Goal: Task Accomplishment & Management: Manage account settings

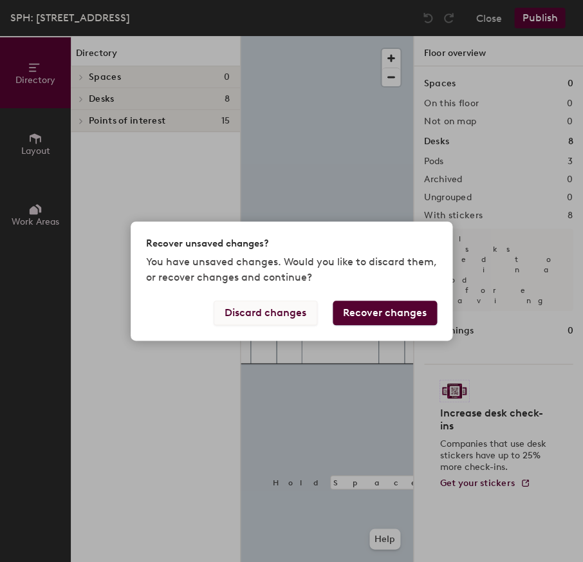
click at [261, 318] on button "Discard changes" at bounding box center [266, 313] width 104 height 24
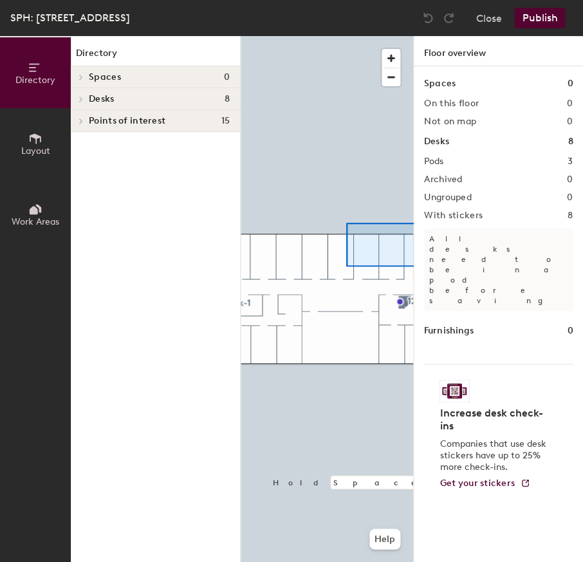
click at [414, 208] on div "Directory Layout Work Areas Directory Spaces 0 Desks 8 1206 1206-2 1210 1210-1 …" at bounding box center [291, 299] width 583 height 526
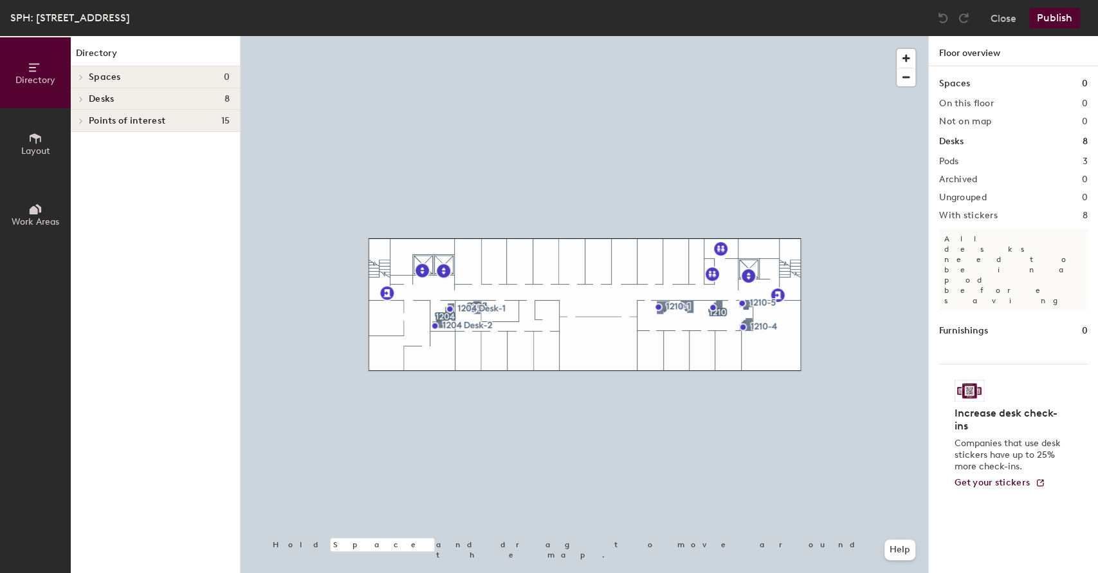
click at [582, 36] on div at bounding box center [585, 36] width 688 height 0
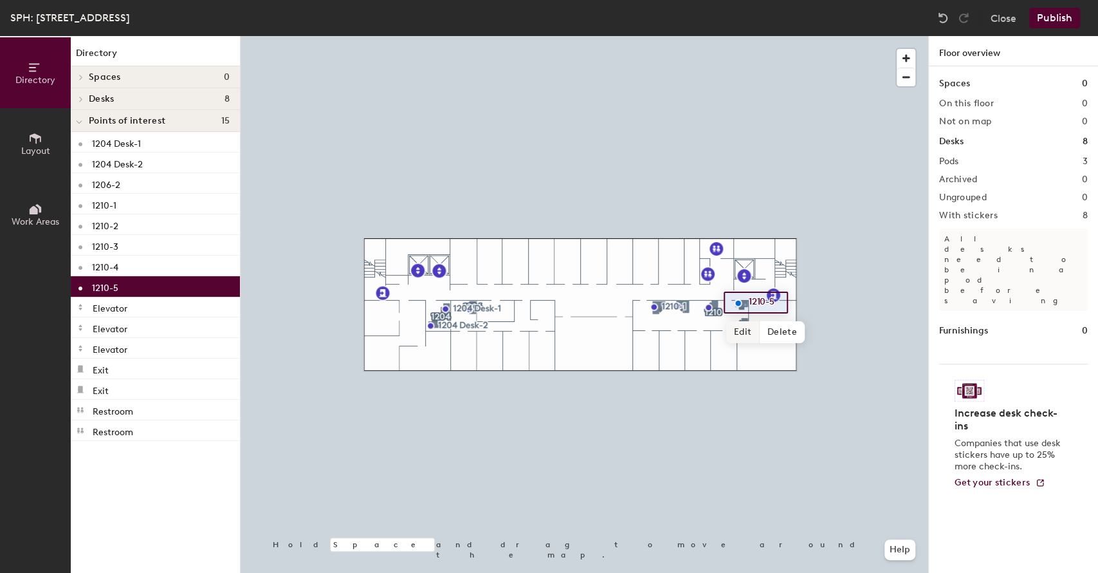
click at [582, 336] on span "Edit" at bounding box center [742, 332] width 33 height 22
click at [124, 281] on div "1210-5" at bounding box center [155, 286] width 169 height 21
drag, startPoint x: 91, startPoint y: 102, endPoint x: 89, endPoint y: 109, distance: 8.1
click at [91, 102] on span "Desks" at bounding box center [101, 99] width 25 height 10
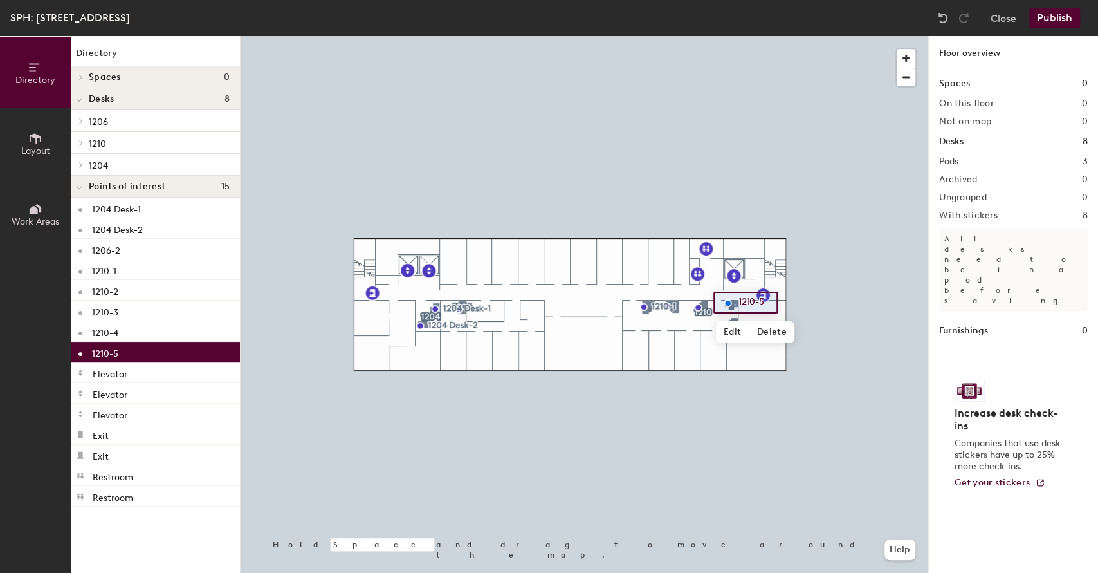
click at [75, 144] on div at bounding box center [80, 143] width 14 height 6
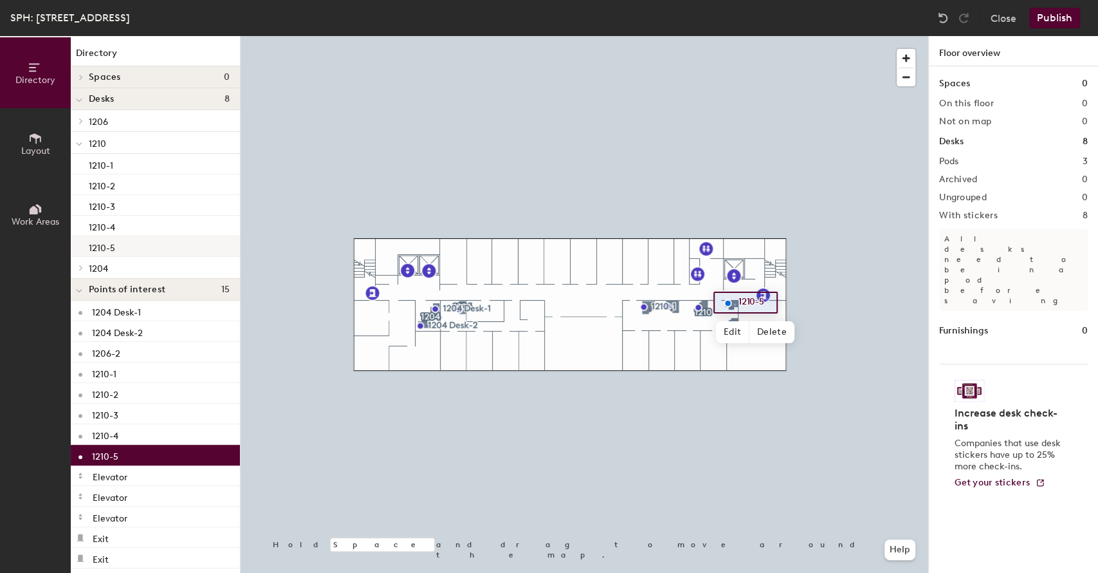
drag, startPoint x: 117, startPoint y: 254, endPoint x: 111, endPoint y: 255, distance: 6.5
click at [116, 254] on div "1210-5" at bounding box center [155, 246] width 169 height 21
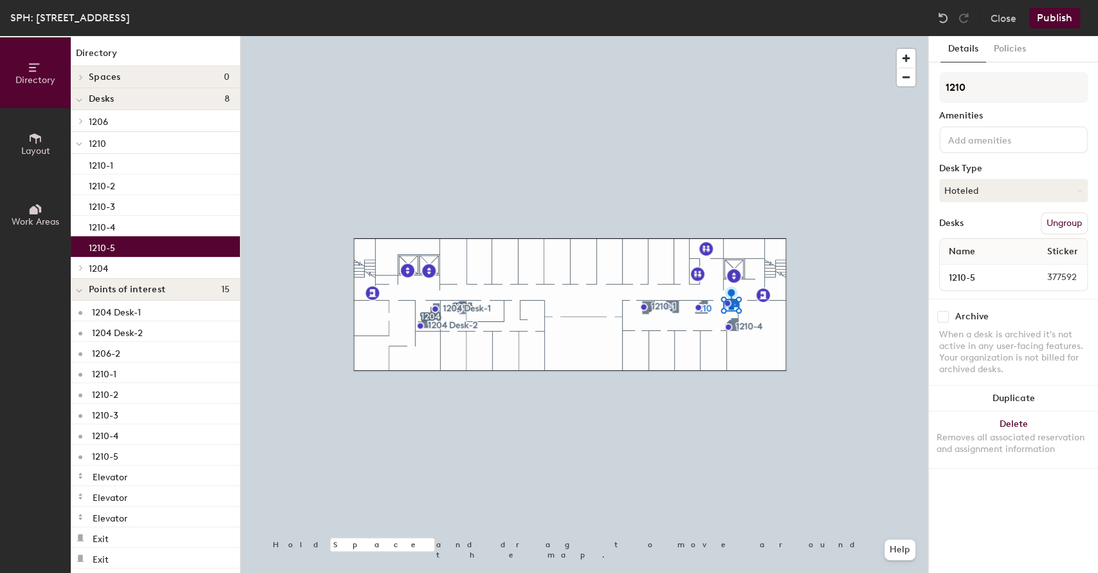
drag, startPoint x: 1032, startPoint y: 193, endPoint x: 1012, endPoint y: 211, distance: 26.9
click at [582, 193] on button "Hoteled" at bounding box center [1013, 190] width 149 height 23
drag, startPoint x: 976, startPoint y: 278, endPoint x: 969, endPoint y: 239, distance: 39.9
click at [582, 274] on div "Assigned Hot Hoteled" at bounding box center [1013, 249] width 149 height 69
drag, startPoint x: 985, startPoint y: 195, endPoint x: 965, endPoint y: 211, distance: 25.6
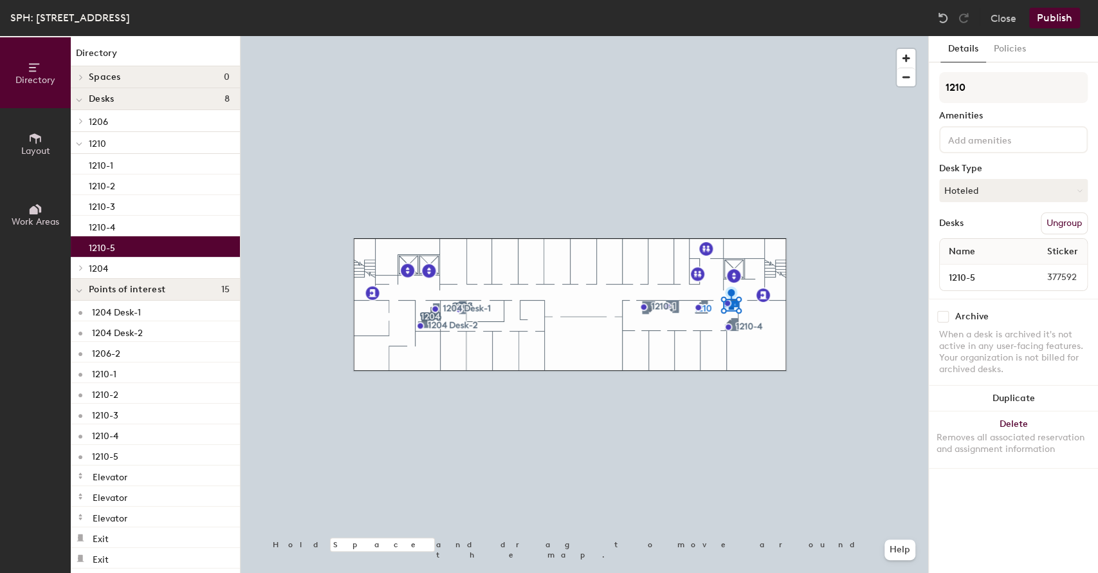
click at [582, 197] on button "Hoteled" at bounding box center [1013, 190] width 149 height 23
click at [582, 226] on div "Assigned" at bounding box center [1004, 230] width 129 height 19
click at [582, 36] on div at bounding box center [585, 36] width 688 height 0
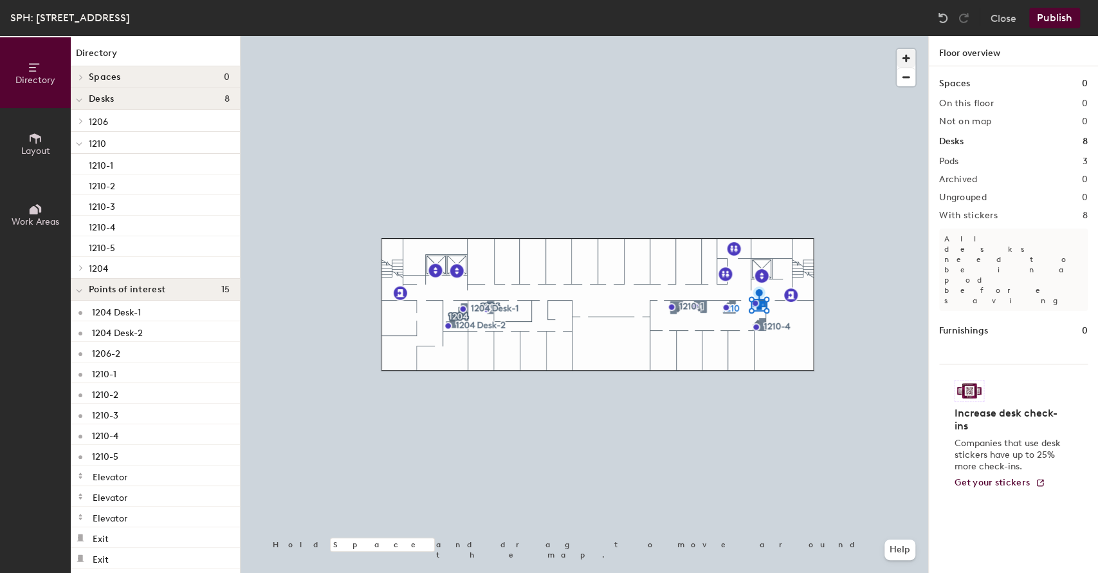
click at [582, 57] on span "button" at bounding box center [906, 58] width 19 height 19
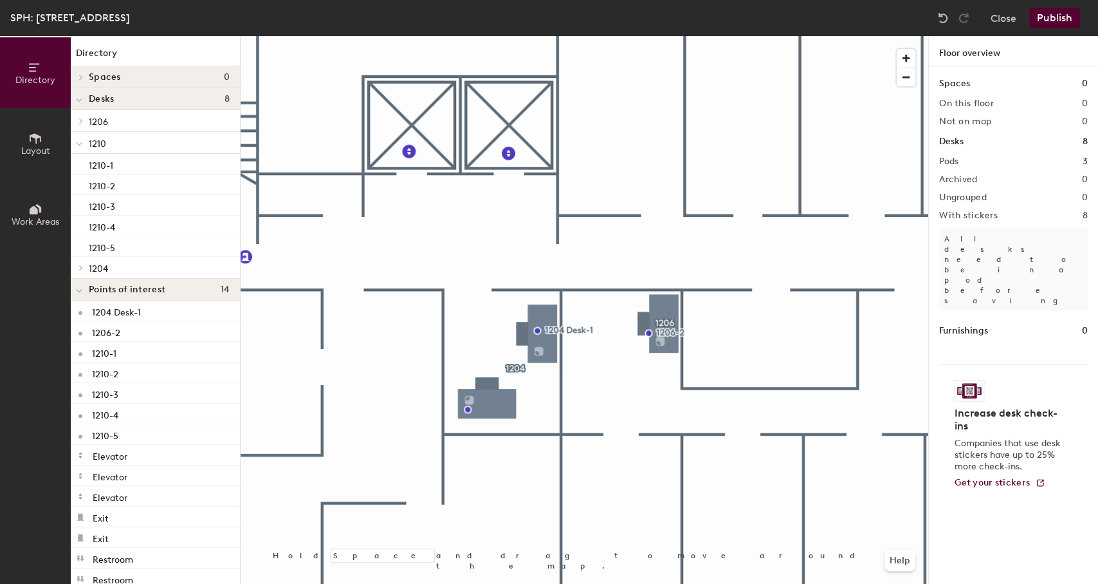
click at [489, 36] on div at bounding box center [585, 36] width 688 height 0
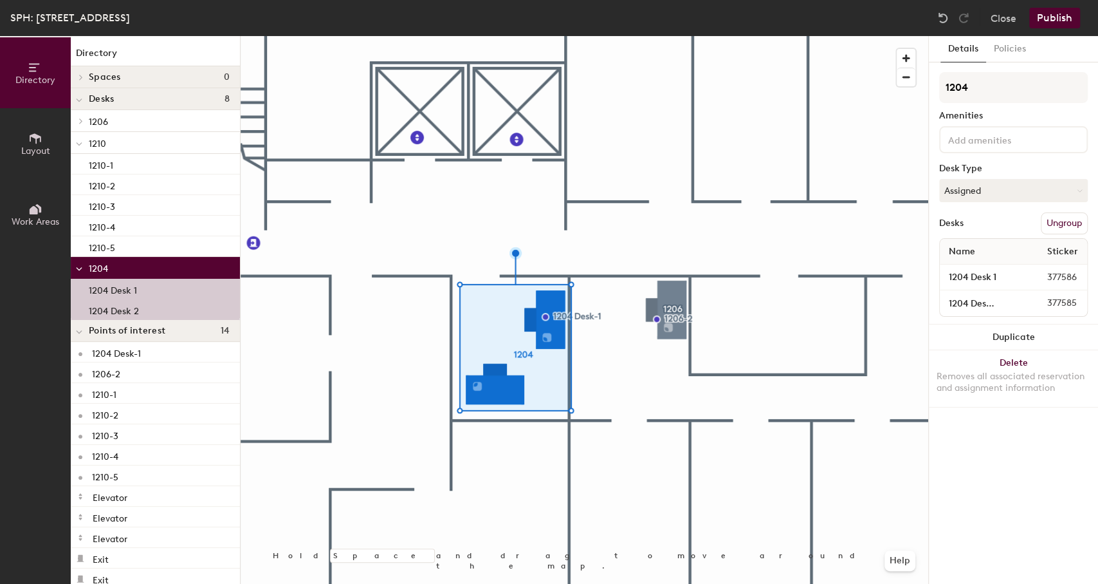
click at [582, 217] on button "Ungroup" at bounding box center [1064, 223] width 47 height 22
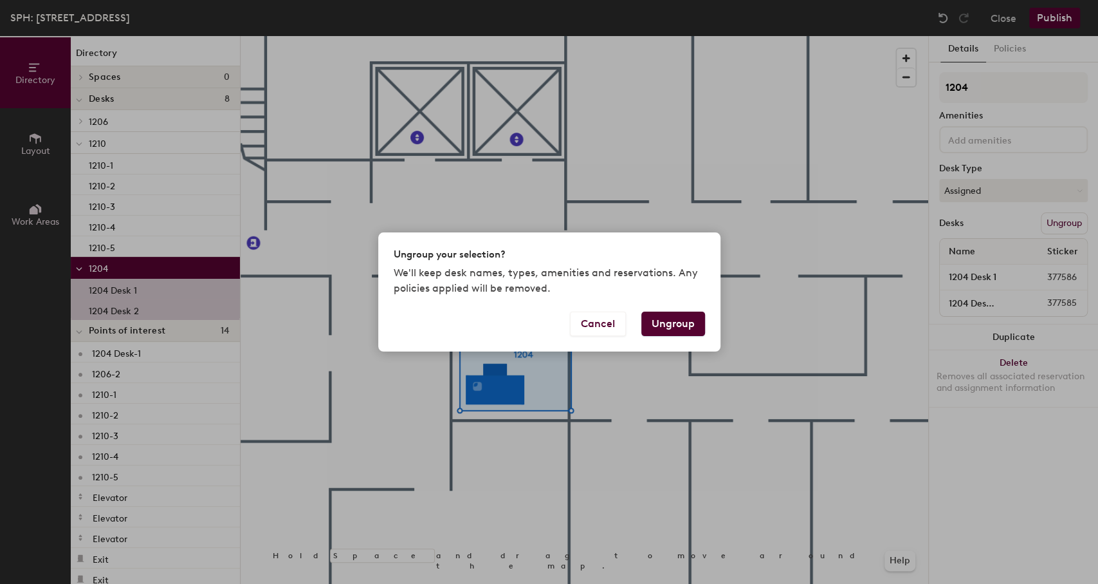
click at [582, 326] on div "Cancel Ungroup" at bounding box center [549, 331] width 342 height 40
click at [582, 326] on button "Ungroup" at bounding box center [674, 323] width 64 height 24
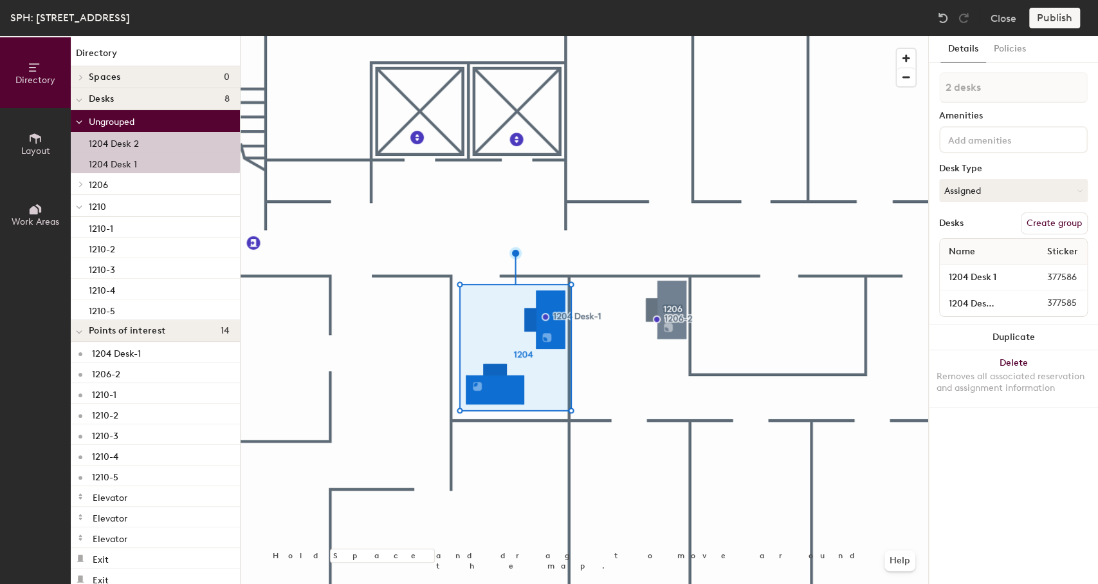
click at [582, 36] on div at bounding box center [585, 36] width 688 height 0
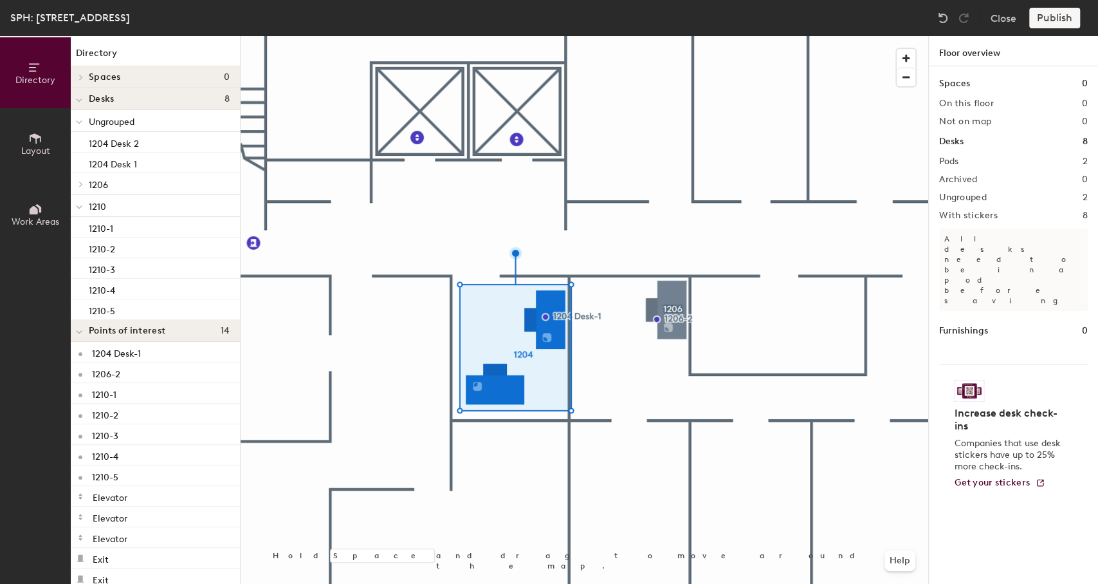
click at [504, 36] on div at bounding box center [585, 36] width 688 height 0
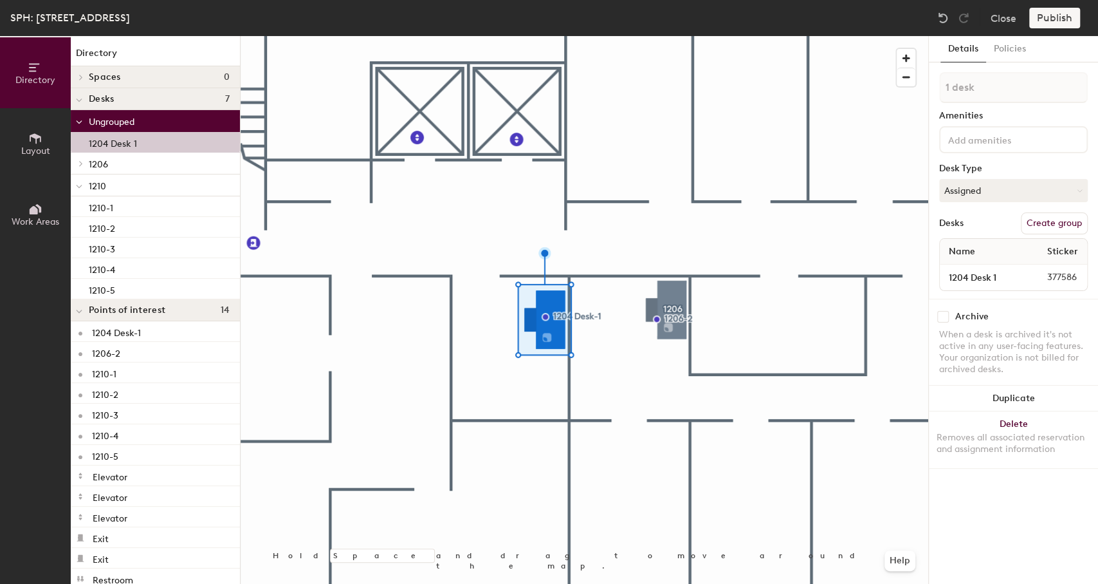
drag, startPoint x: 1050, startPoint y: 221, endPoint x: 1019, endPoint y: 232, distance: 33.0
click at [582, 221] on button "Create group" at bounding box center [1054, 223] width 67 height 22
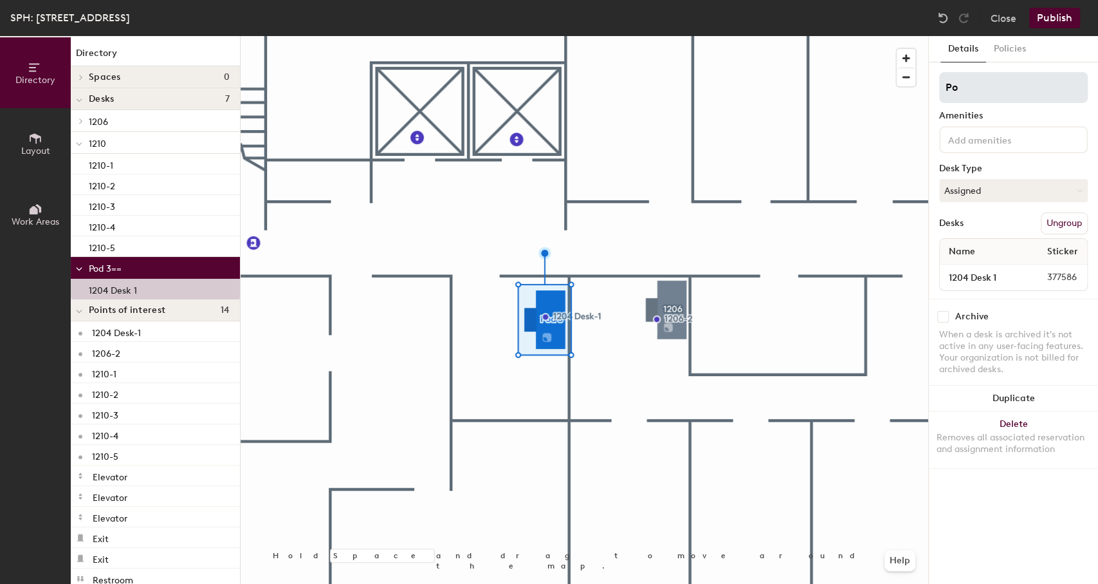
type input "P"
type input "1"
type input "2"
type input "1204"
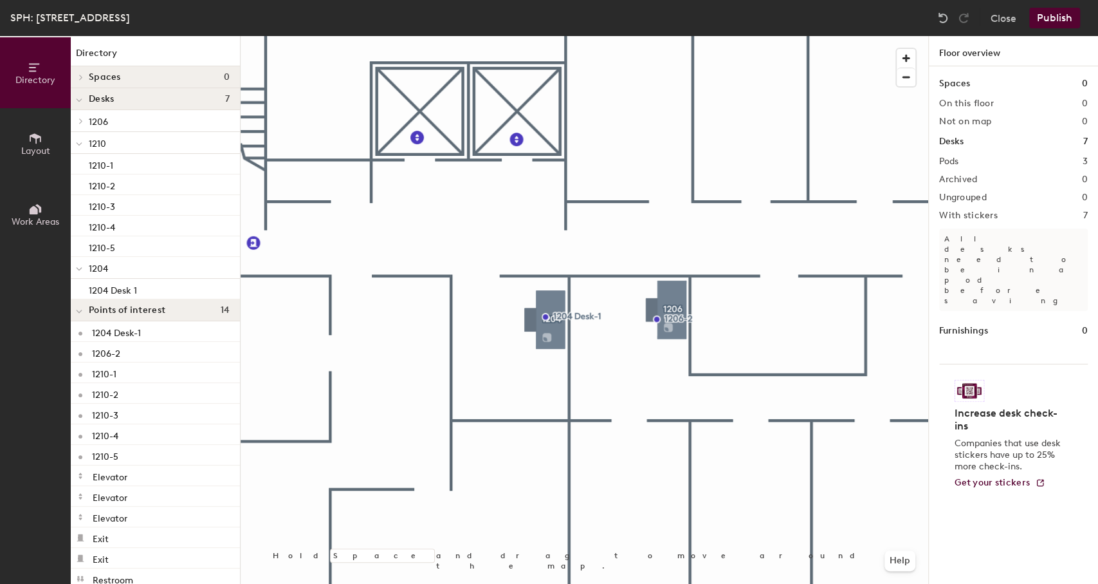
click at [550, 36] on div at bounding box center [585, 36] width 688 height 0
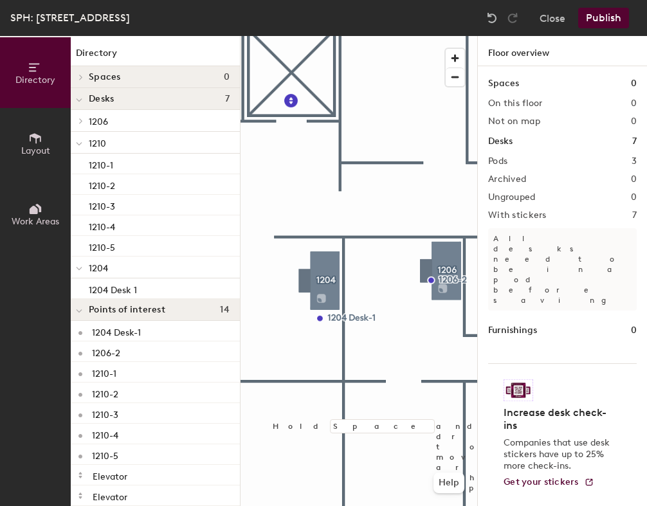
click at [418, 36] on div at bounding box center [359, 36] width 237 height 0
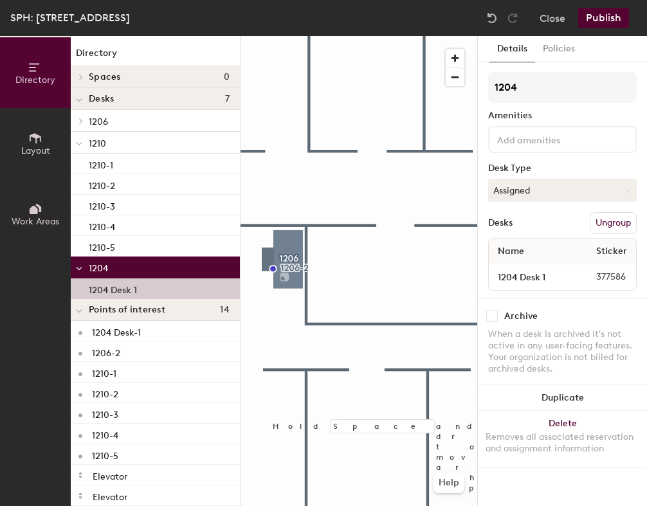
drag, startPoint x: 69, startPoint y: 2, endPoint x: 599, endPoint y: 26, distance: 530.1
click at [582, 26] on button "Publish" at bounding box center [603, 18] width 51 height 21
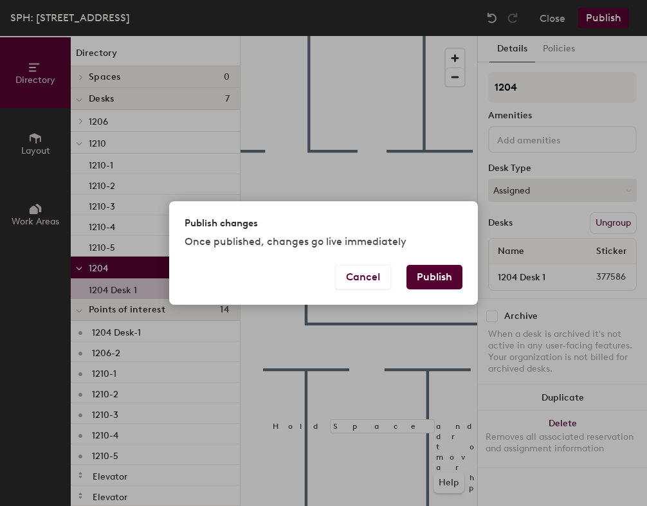
drag, startPoint x: 599, startPoint y: 26, endPoint x: 444, endPoint y: 288, distance: 304.9
click at [444, 288] on button "Publish" at bounding box center [435, 277] width 56 height 24
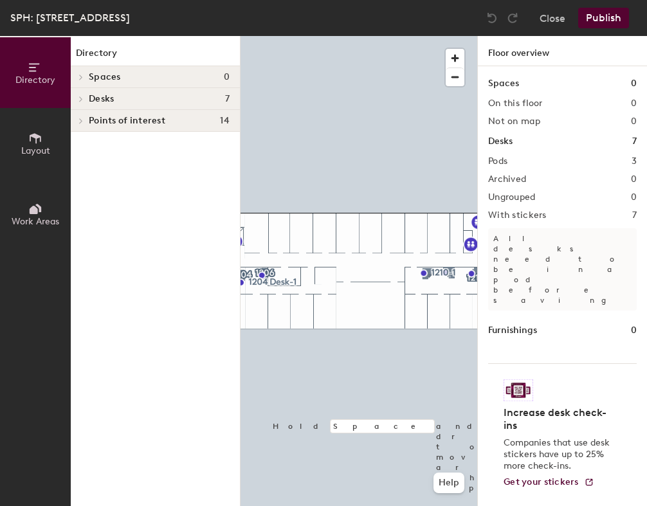
drag, startPoint x: 0, startPoint y: 0, endPoint x: 94, endPoint y: 101, distance: 138.0
click at [94, 101] on span "Desks" at bounding box center [101, 99] width 25 height 10
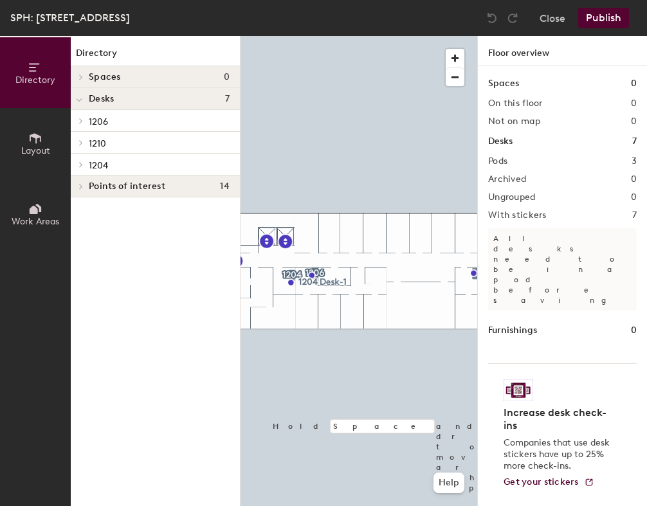
drag, startPoint x: 94, startPoint y: 101, endPoint x: 88, endPoint y: 170, distance: 69.2
click at [88, 170] on div "1204" at bounding box center [155, 165] width 169 height 22
click at [84, 166] on span at bounding box center [80, 165] width 11 height 6
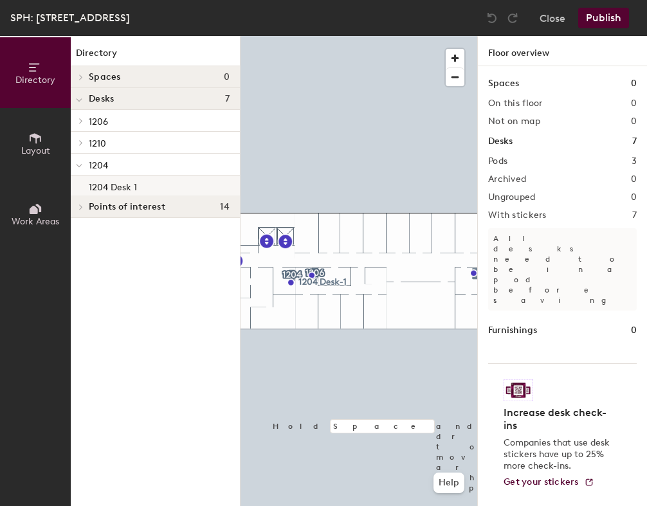
drag, startPoint x: 84, startPoint y: 166, endPoint x: 109, endPoint y: 190, distance: 35.0
click at [109, 190] on p "1204 Desk 1" at bounding box center [113, 185] width 48 height 15
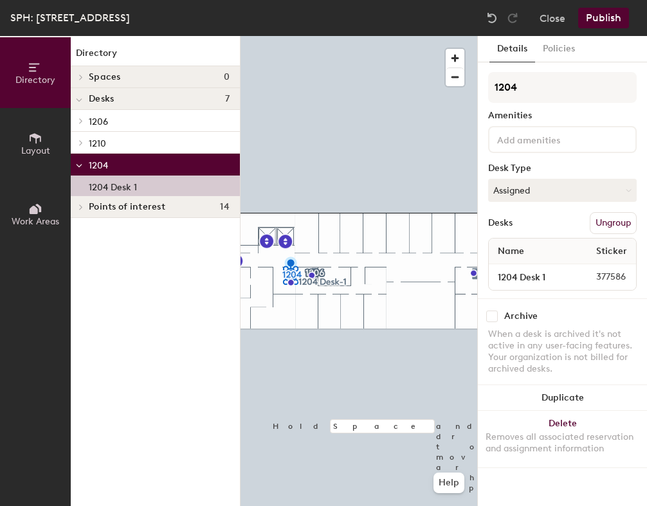
click at [554, 189] on button "Assigned" at bounding box center [562, 190] width 149 height 23
click at [358, 36] on div at bounding box center [359, 36] width 237 height 0
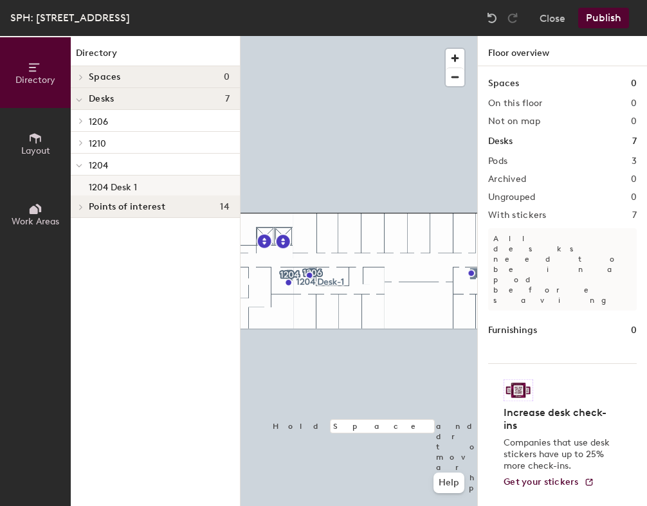
drag, startPoint x: 358, startPoint y: 170, endPoint x: 143, endPoint y: 183, distance: 215.3
click at [143, 183] on div "1204 Desk 1" at bounding box center [155, 186] width 169 height 21
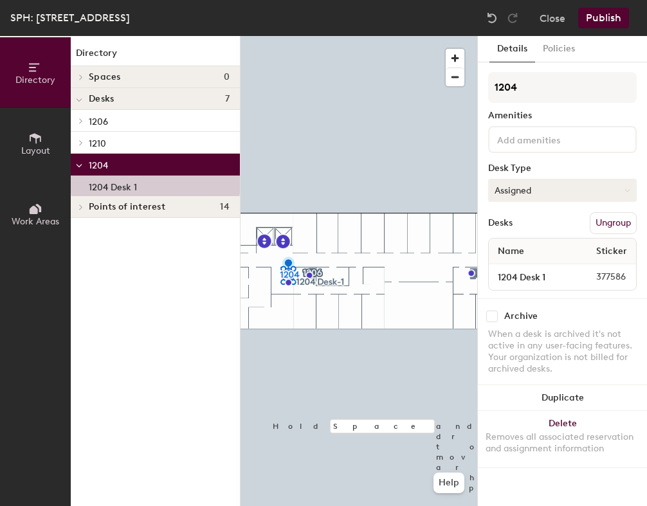
drag, startPoint x: 143, startPoint y: 183, endPoint x: 564, endPoint y: 196, distance: 421.0
click at [564, 196] on button "Assigned" at bounding box center [562, 190] width 149 height 23
drag, startPoint x: 564, startPoint y: 196, endPoint x: 542, endPoint y: 265, distance: 72.9
click at [542, 265] on div "Hoteled" at bounding box center [553, 268] width 129 height 19
drag, startPoint x: 542, startPoint y: 265, endPoint x: 605, endPoint y: 19, distance: 254.4
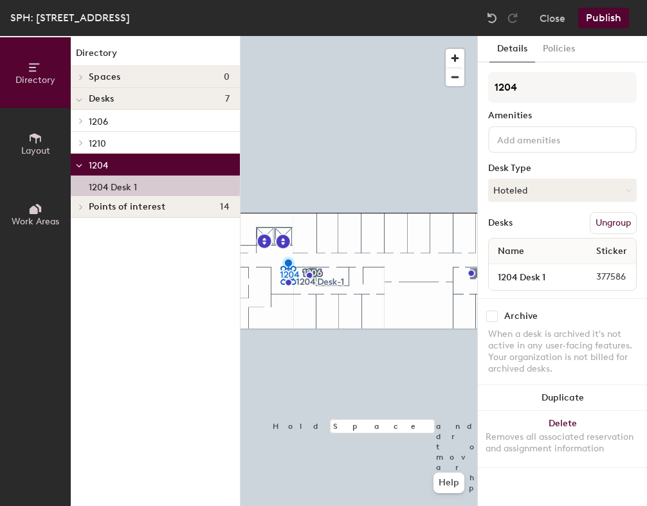
click at [605, 19] on button "Publish" at bounding box center [603, 18] width 51 height 21
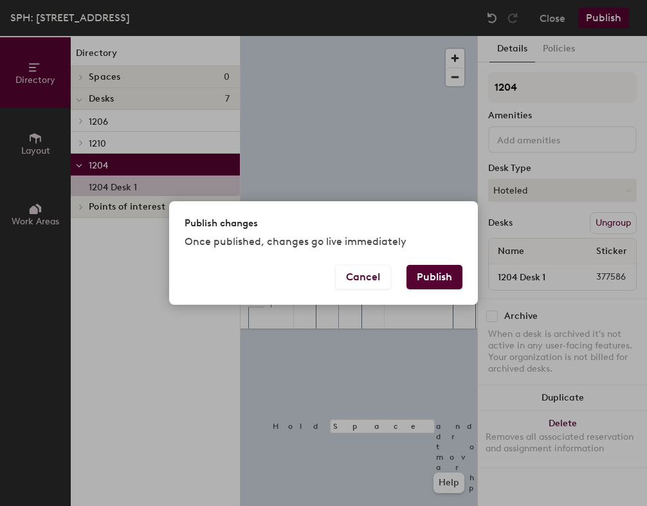
drag, startPoint x: 605, startPoint y: 19, endPoint x: 425, endPoint y: 297, distance: 330.9
click at [425, 297] on div "Cancel Publish" at bounding box center [323, 285] width 309 height 40
drag, startPoint x: 425, startPoint y: 297, endPoint x: 428, endPoint y: 290, distance: 7.5
click at [428, 290] on div "Cancel Publish" at bounding box center [323, 285] width 309 height 40
click at [434, 287] on button "Publish" at bounding box center [435, 277] width 56 height 24
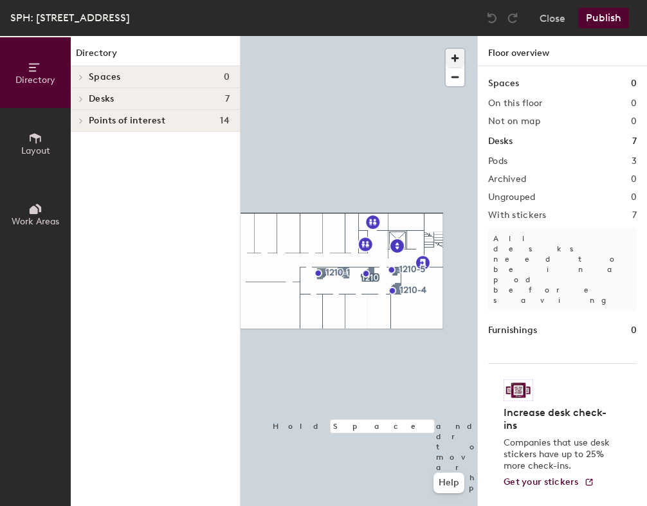
drag, startPoint x: 0, startPoint y: 0, endPoint x: 464, endPoint y: 59, distance: 467.7
click at [464, 59] on span "button" at bounding box center [455, 58] width 19 height 19
click at [459, 56] on span "button" at bounding box center [455, 58] width 19 height 19
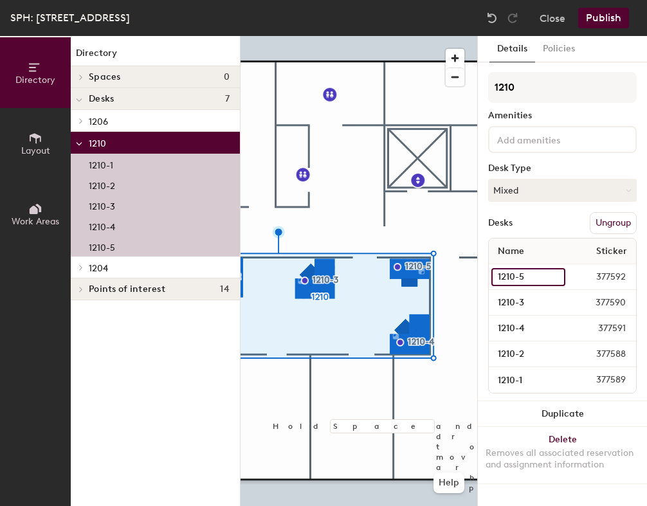
drag, startPoint x: 459, startPoint y: 56, endPoint x: 546, endPoint y: 276, distance: 236.6
click at [546, 276] on input "1210-5" at bounding box center [529, 277] width 74 height 18
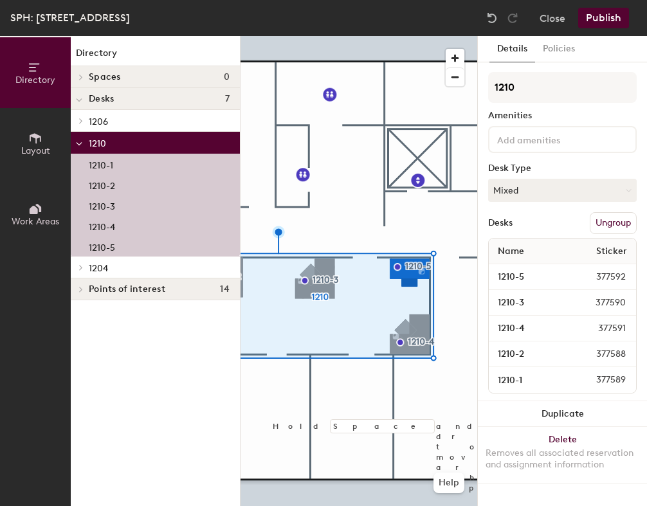
drag, startPoint x: 546, startPoint y: 276, endPoint x: 106, endPoint y: 95, distance: 475.2
click at [106, 95] on span "Desks" at bounding box center [101, 99] width 25 height 10
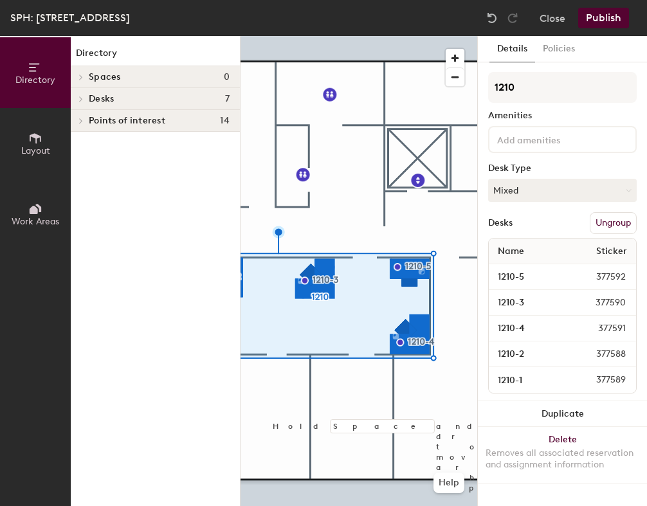
click at [104, 100] on span "Desks" at bounding box center [101, 99] width 25 height 10
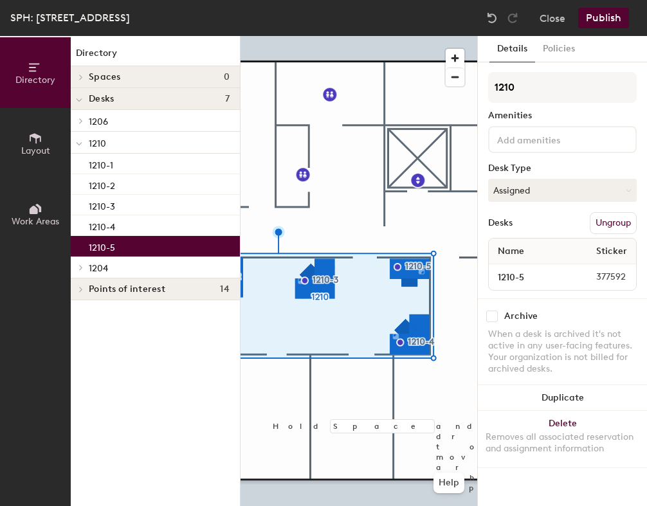
drag, startPoint x: 104, startPoint y: 100, endPoint x: 109, endPoint y: 244, distance: 144.2
click at [109, 244] on p "1210-5" at bounding box center [102, 246] width 26 height 15
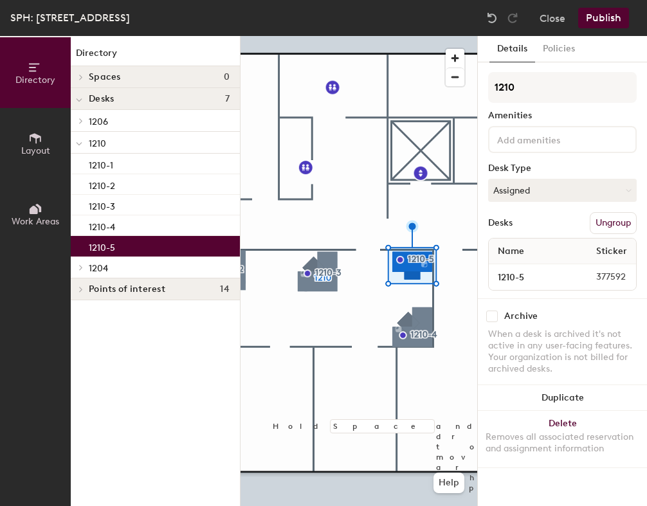
drag, startPoint x: 109, startPoint y: 244, endPoint x: 582, endPoint y: 143, distance: 483.0
click at [582, 143] on input at bounding box center [553, 138] width 116 height 15
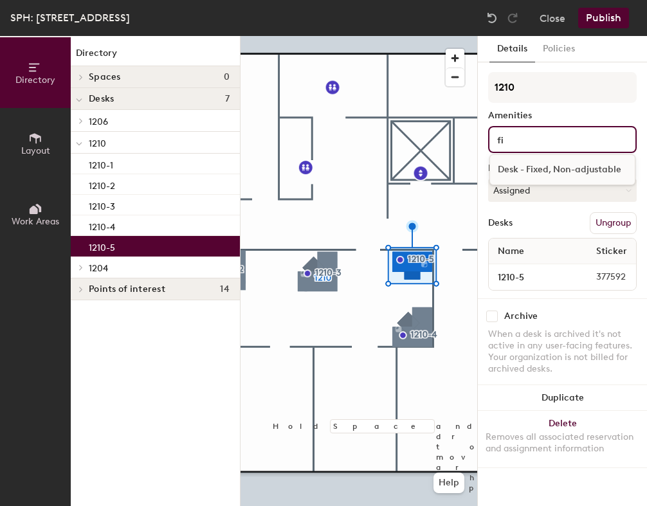
type input "f"
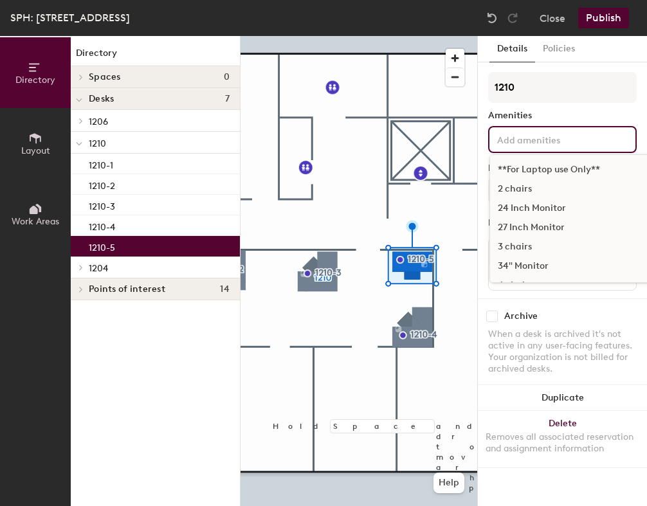
drag, startPoint x: 582, startPoint y: 143, endPoint x: 578, endPoint y: 170, distance: 27.2
click at [578, 170] on div "**For Laptop use Only**" at bounding box center [635, 169] width 291 height 19
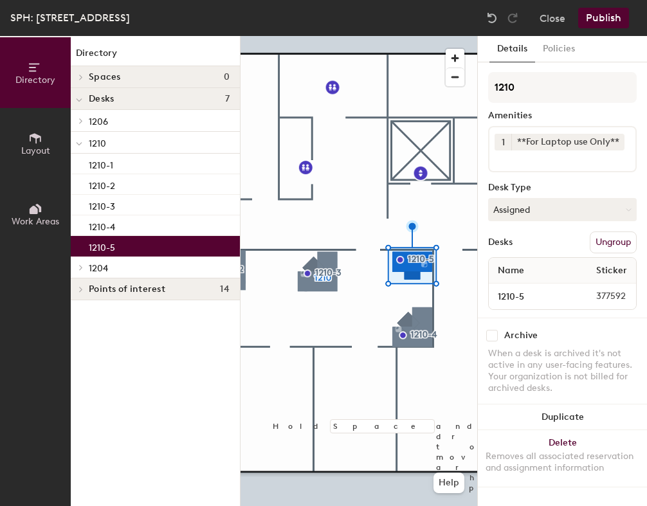
drag, startPoint x: 578, startPoint y: 170, endPoint x: 629, endPoint y: 13, distance: 165.0
click at [629, 13] on div "Publish" at bounding box center [607, 18] width 59 height 21
drag, startPoint x: 629, startPoint y: 13, endPoint x: 615, endPoint y: 19, distance: 15.6
click at [615, 19] on button "Publish" at bounding box center [603, 18] width 51 height 21
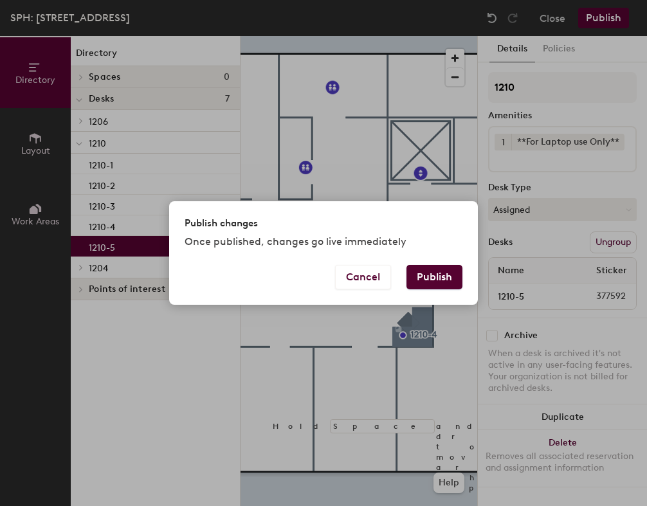
drag, startPoint x: 615, startPoint y: 19, endPoint x: 454, endPoint y: 270, distance: 298.1
click at [454, 270] on button "Publish" at bounding box center [435, 277] width 56 height 24
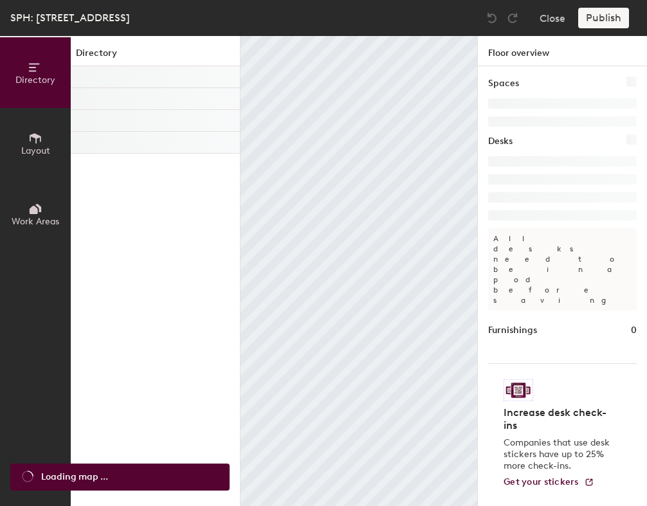
scroll to position [27, 0]
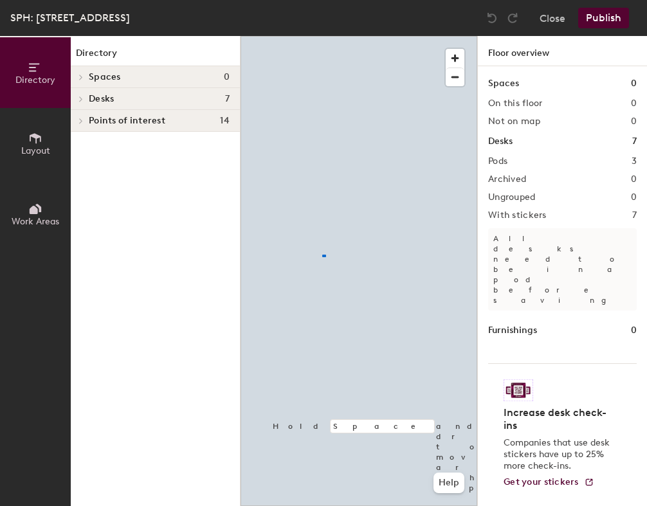
click at [418, 36] on div at bounding box center [359, 36] width 237 height 0
click at [458, 57] on span "button" at bounding box center [455, 58] width 19 height 19
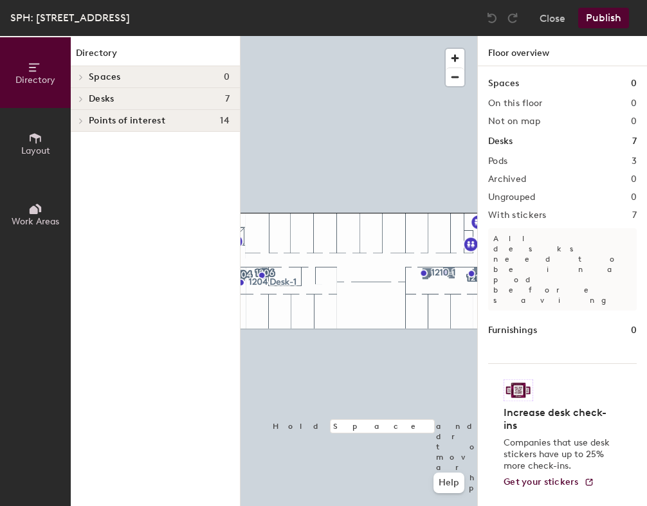
click at [458, 57] on span "button" at bounding box center [455, 58] width 19 height 19
drag, startPoint x: 418, startPoint y: 252, endPoint x: 458, endPoint y: 57, distance: 198.4
click at [458, 57] on span "button" at bounding box center [455, 58] width 19 height 19
click at [419, 36] on div at bounding box center [359, 36] width 237 height 0
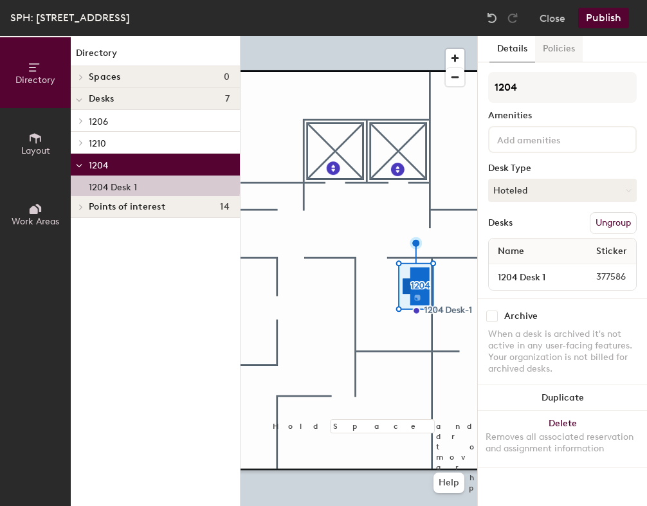
drag, startPoint x: 458, startPoint y: 57, endPoint x: 548, endPoint y: 44, distance: 91.0
click at [548, 44] on button "Policies" at bounding box center [559, 49] width 48 height 26
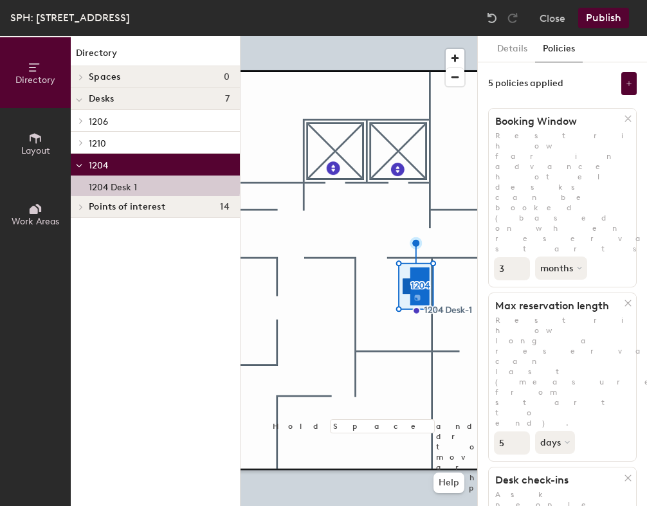
drag, startPoint x: 548, startPoint y: 44, endPoint x: 520, endPoint y: 262, distance: 219.3
click at [520, 432] on input "5" at bounding box center [512, 443] width 36 height 23
type input "4"
drag, startPoint x: 520, startPoint y: 262, endPoint x: 517, endPoint y: 256, distance: 6.6
click at [517, 432] on input "4" at bounding box center [512, 443] width 36 height 23
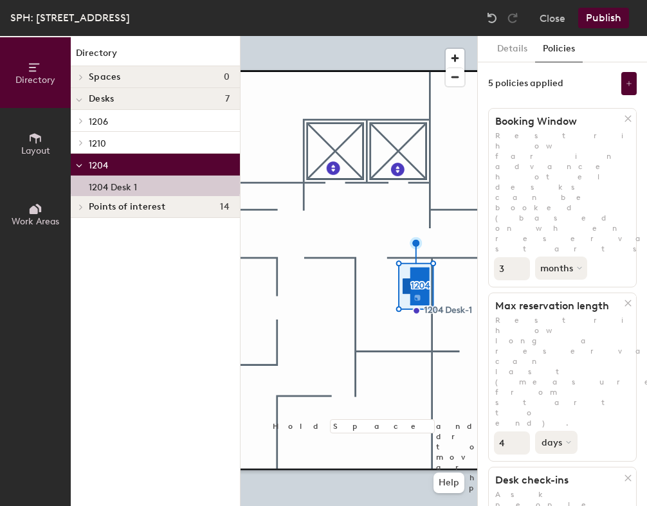
drag, startPoint x: 517, startPoint y: 256, endPoint x: 571, endPoint y: 261, distance: 54.9
click at [571, 431] on button "days" at bounding box center [556, 442] width 42 height 23
drag, startPoint x: 571, startPoint y: 261, endPoint x: 560, endPoint y: 337, distance: 76.8
drag, startPoint x: 560, startPoint y: 337, endPoint x: 510, endPoint y: 260, distance: 92.1
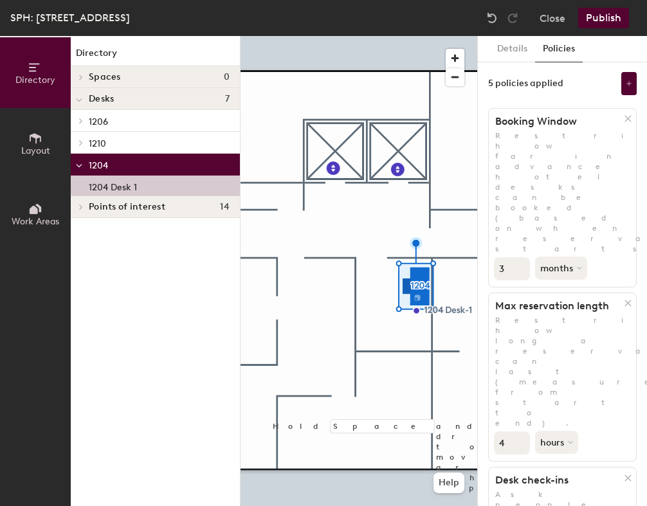
click at [510, 432] on input "4" at bounding box center [512, 443] width 36 height 23
drag, startPoint x: 510, startPoint y: 260, endPoint x: 493, endPoint y: 258, distance: 16.8
click at [493, 429] on div "4 hours" at bounding box center [562, 442] width 147 height 26
type input "1"
type input "90"
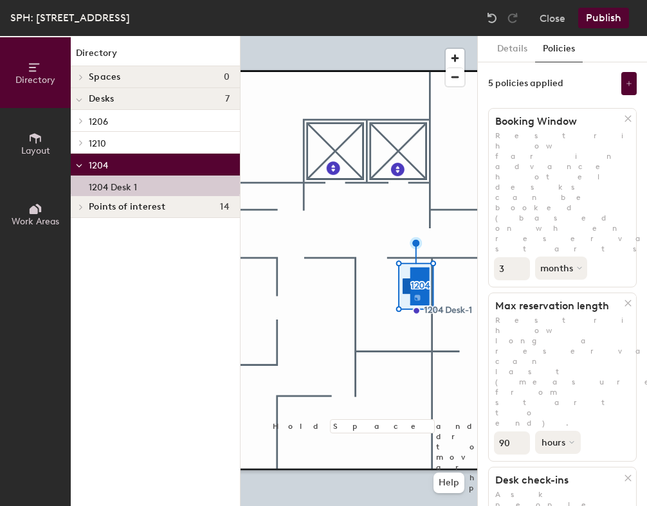
drag, startPoint x: 493, startPoint y: 258, endPoint x: 565, endPoint y: 254, distance: 72.2
click at [565, 431] on button "hours" at bounding box center [558, 442] width 46 height 23
drag, startPoint x: 565, startPoint y: 254, endPoint x: 562, endPoint y: 358, distance: 104.3
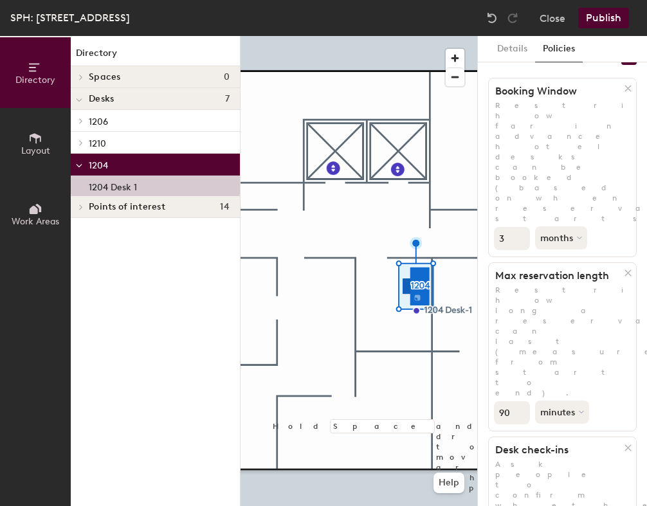
scroll to position [30, 0]
click at [601, 22] on button "Publish" at bounding box center [603, 18] width 51 height 21
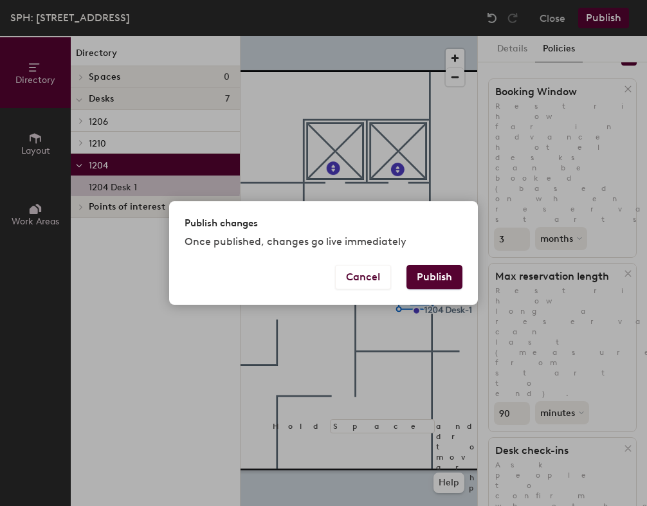
drag, startPoint x: 562, startPoint y: 358, endPoint x: 435, endPoint y: 273, distance: 152.6
click at [435, 273] on button "Publish" at bounding box center [435, 277] width 56 height 24
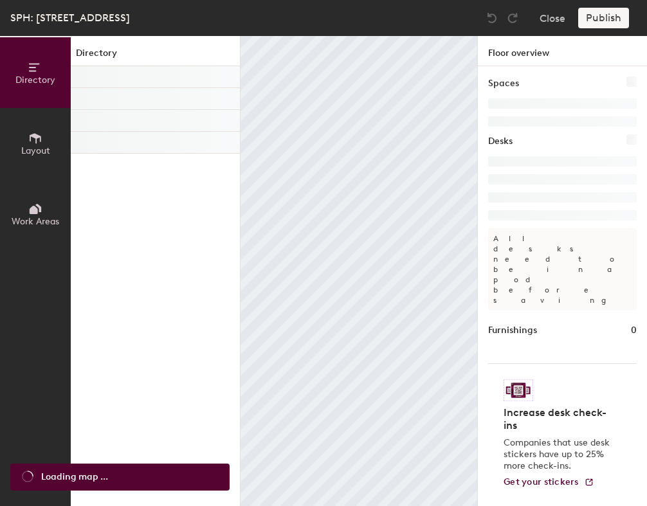
scroll to position [27, 0]
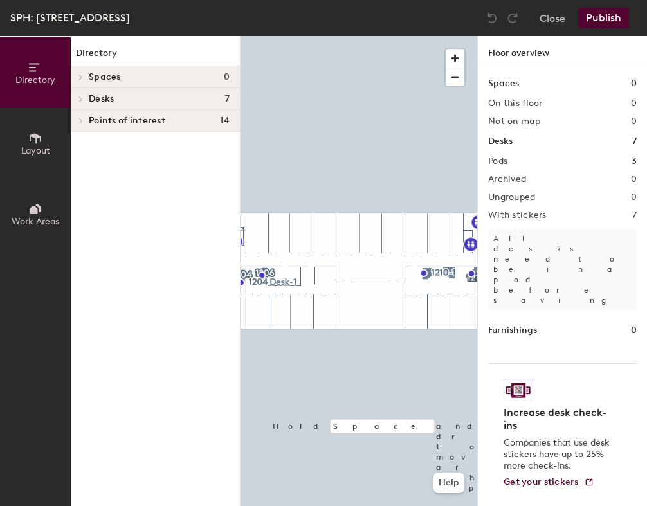
drag, startPoint x: 0, startPoint y: 0, endPoint x: 546, endPoint y: 163, distance: 569.4
click at [546, 163] on div "Pods 3" at bounding box center [562, 161] width 149 height 10
drag, startPoint x: 546, startPoint y: 163, endPoint x: 529, endPoint y: 179, distance: 23.2
click at [529, 179] on div "Archived 0" at bounding box center [562, 179] width 149 height 10
drag, startPoint x: 529, startPoint y: 179, endPoint x: 90, endPoint y: 99, distance: 446.1
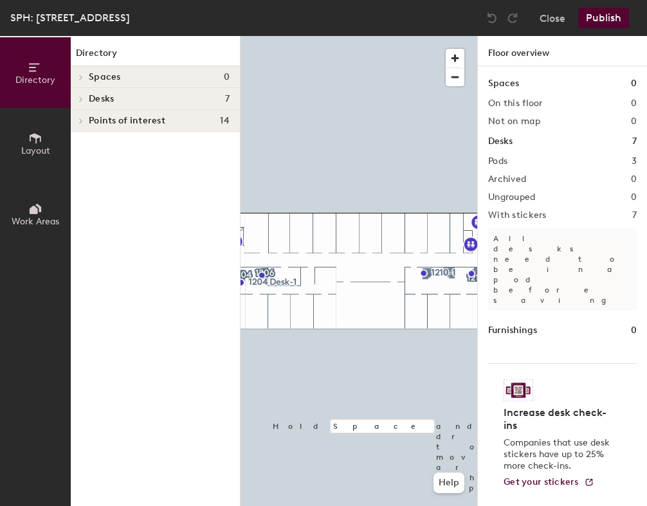
click at [90, 99] on span "Desks" at bounding box center [101, 99] width 25 height 10
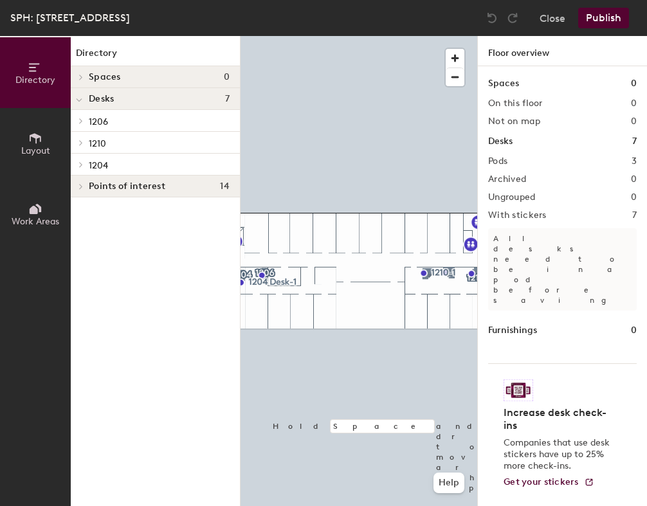
drag, startPoint x: 90, startPoint y: 99, endPoint x: 85, endPoint y: 163, distance: 64.6
click at [85, 163] on span at bounding box center [80, 165] width 11 height 6
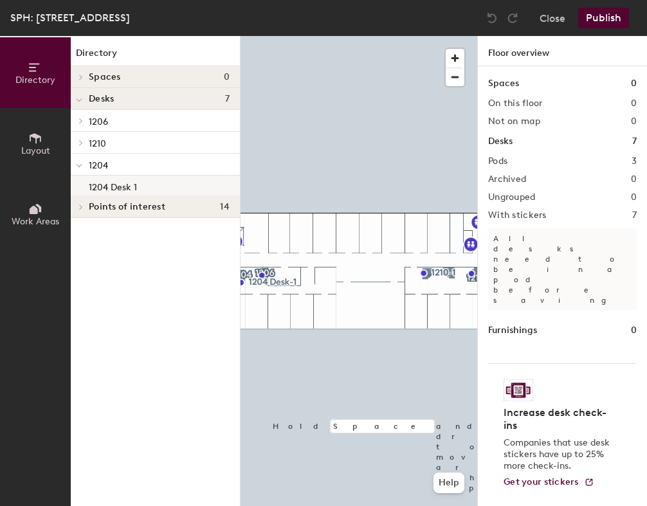
drag, startPoint x: 85, startPoint y: 163, endPoint x: 107, endPoint y: 183, distance: 29.2
click at [107, 183] on p "1204 Desk 1" at bounding box center [113, 185] width 48 height 15
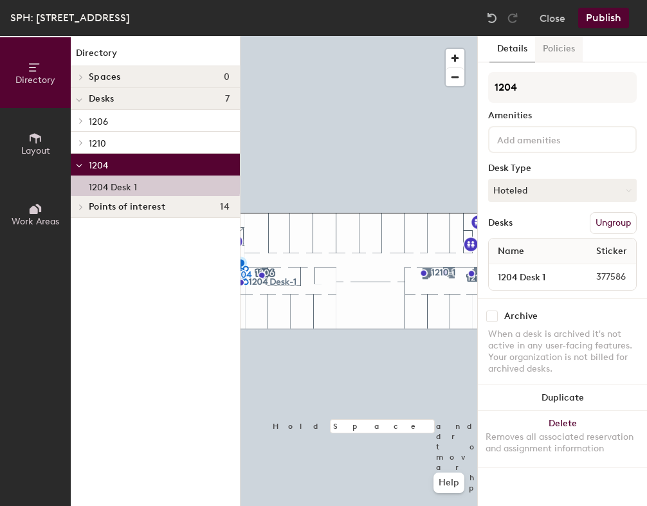
drag, startPoint x: 107, startPoint y: 183, endPoint x: 561, endPoint y: 48, distance: 474.0
click at [561, 48] on button "Policies" at bounding box center [559, 49] width 48 height 26
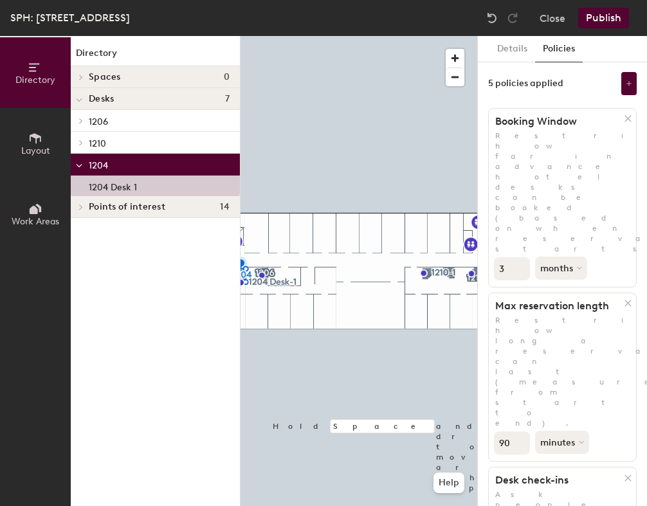
scroll to position [0, 0]
click at [510, 44] on button "Details" at bounding box center [513, 49] width 46 height 26
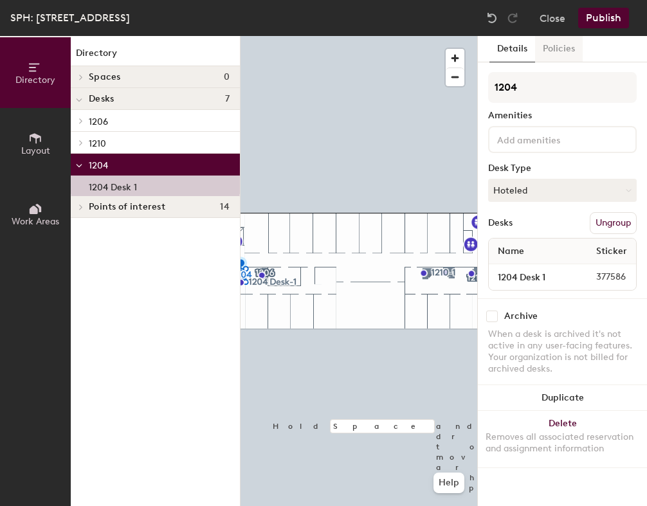
drag, startPoint x: 580, startPoint y: 154, endPoint x: 560, endPoint y: 48, distance: 108.7
click at [560, 48] on button "Policies" at bounding box center [559, 49] width 48 height 26
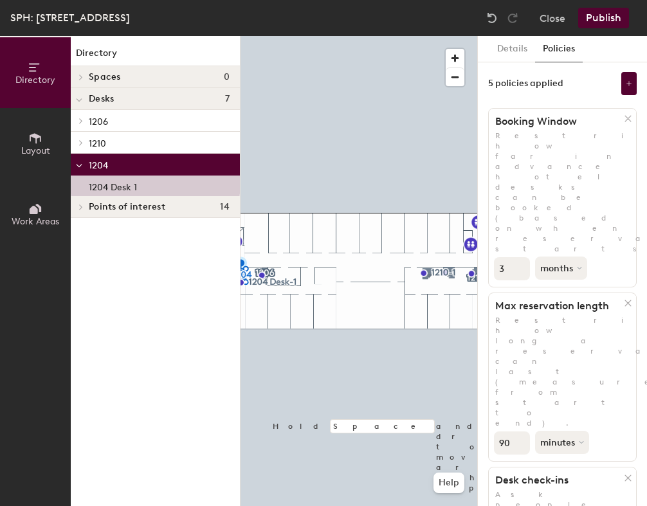
click at [521, 46] on button "Details" at bounding box center [513, 49] width 46 height 26
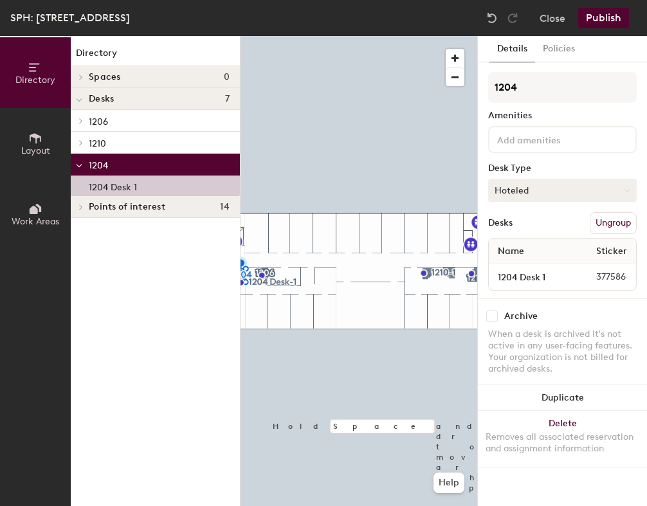
drag, startPoint x: 560, startPoint y: 48, endPoint x: 532, endPoint y: 188, distance: 143.1
click at [532, 188] on button "Hoteled" at bounding box center [562, 190] width 149 height 23
drag, startPoint x: 532, startPoint y: 188, endPoint x: 532, endPoint y: 14, distance: 173.7
click at [532, 14] on div "Close Publish" at bounding box center [559, 18] width 155 height 21
click at [550, 18] on button "Close" at bounding box center [553, 18] width 26 height 21
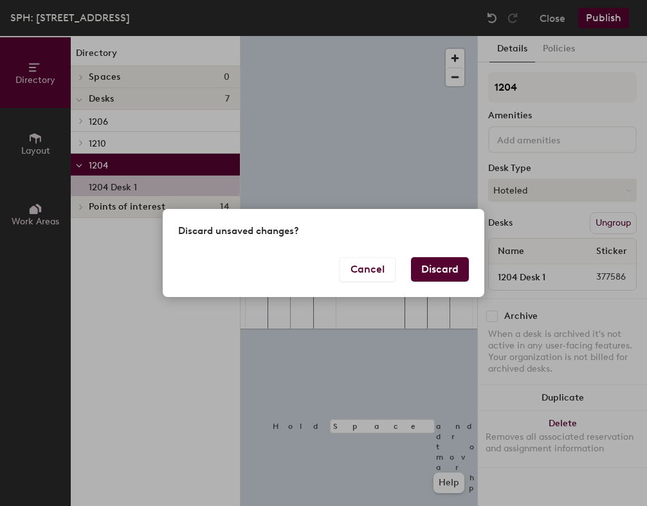
drag, startPoint x: 532, startPoint y: 14, endPoint x: 445, endPoint y: 261, distance: 261.7
click at [445, 261] on button "Discard" at bounding box center [440, 269] width 58 height 24
